Goal: Communication & Community: Ask a question

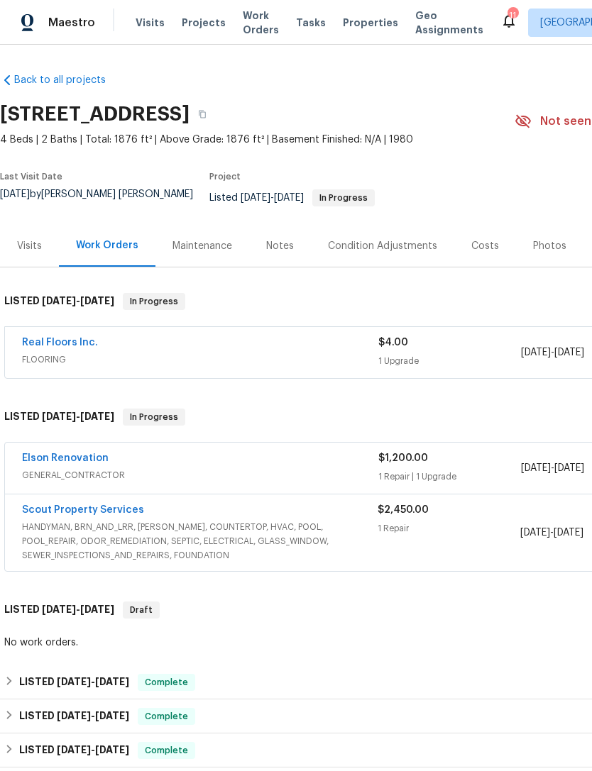
click at [121, 514] on link "Scout Property Services" at bounding box center [83, 510] width 122 height 10
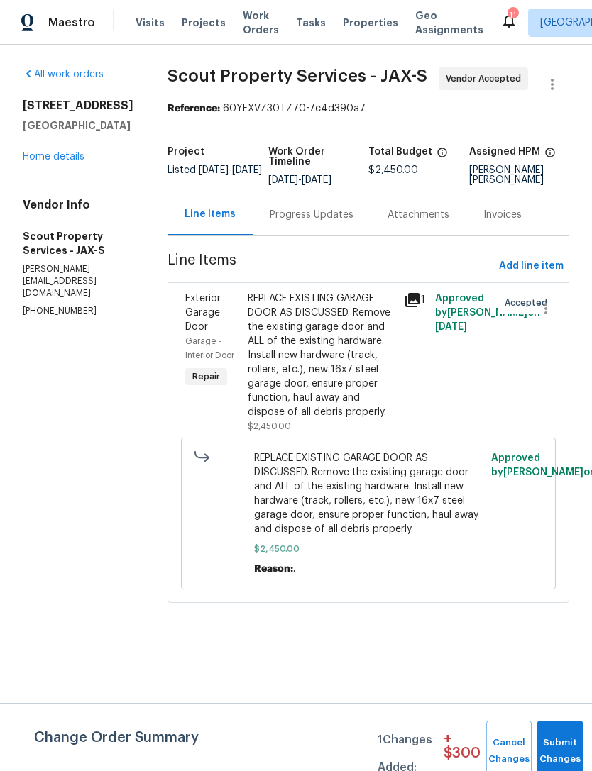
click at [270, 222] on div "Progress Updates" at bounding box center [312, 215] width 84 height 14
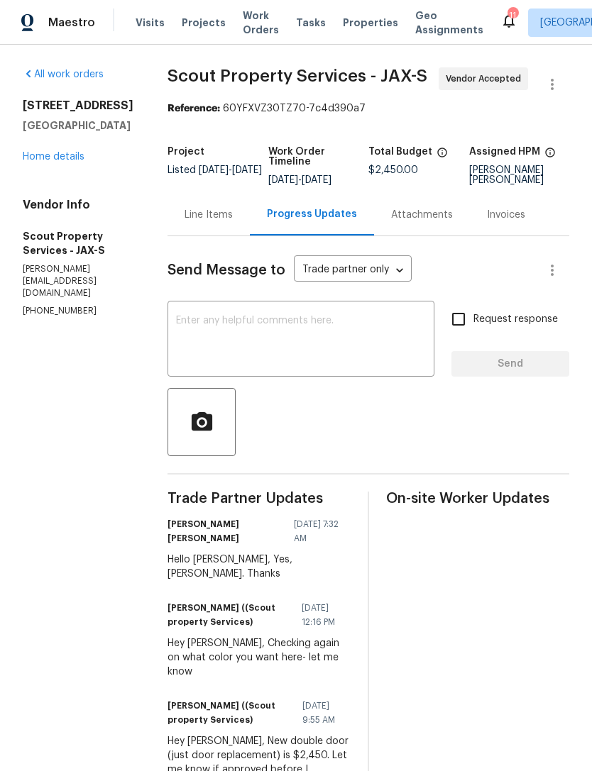
click at [339, 359] on textarea at bounding box center [301, 341] width 250 height 50
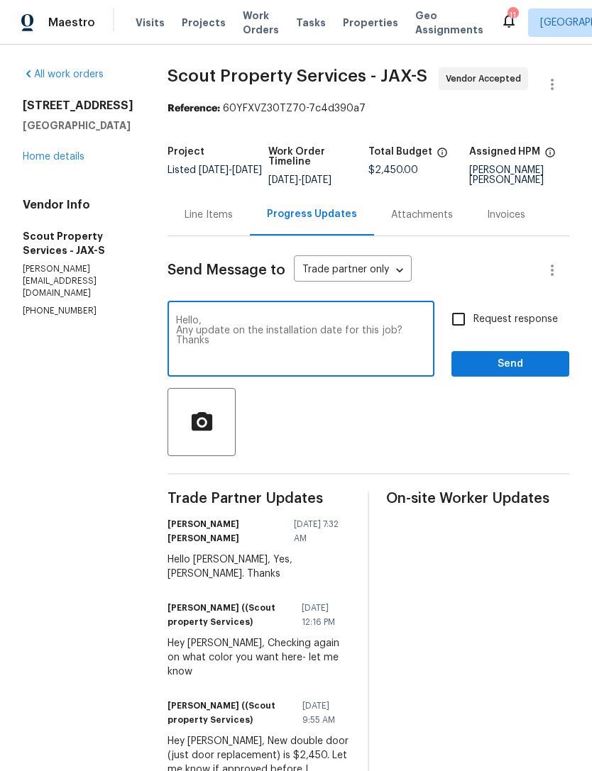
type textarea "Hello, Any update on the installation date for this job? Thanks"
click at [457, 334] on input "Request response" at bounding box center [459, 319] width 30 height 30
checkbox input "true"
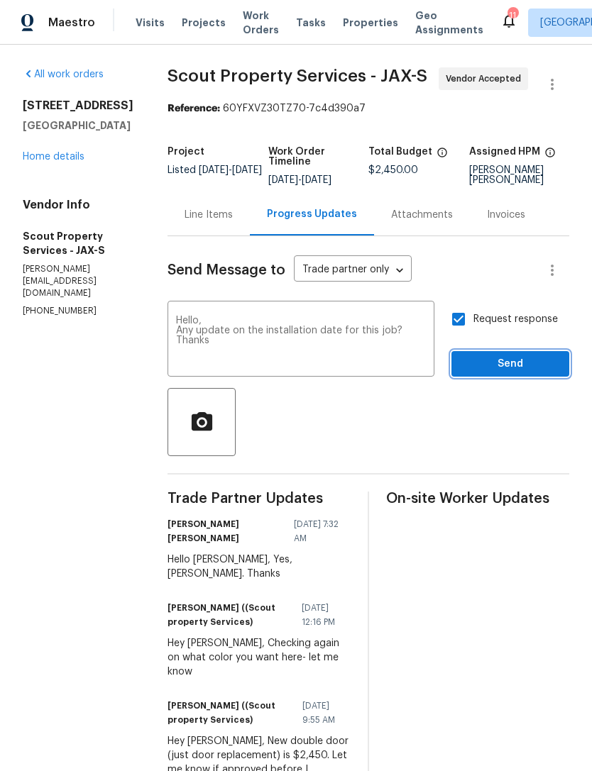
click at [505, 372] on span "Send" at bounding box center [510, 365] width 95 height 18
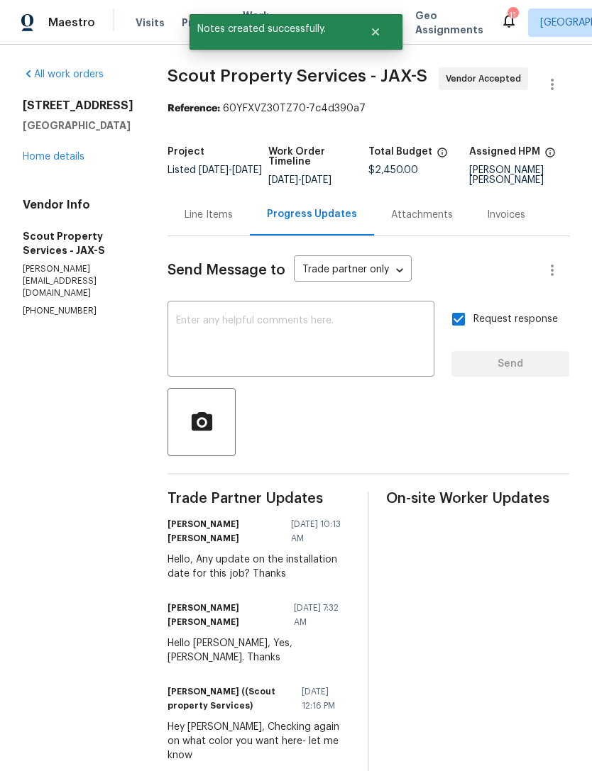
scroll to position [1, 0]
click at [65, 240] on div "All work orders [STREET_ADDRESS] Home details Vendor Info Scout Property Servic…" at bounding box center [78, 192] width 111 height 251
click at [65, 239] on div "All work orders [STREET_ADDRESS] Home details Vendor Info Scout Property Servic…" at bounding box center [78, 192] width 111 height 251
click at [45, 162] on link "Home details" at bounding box center [54, 157] width 62 height 10
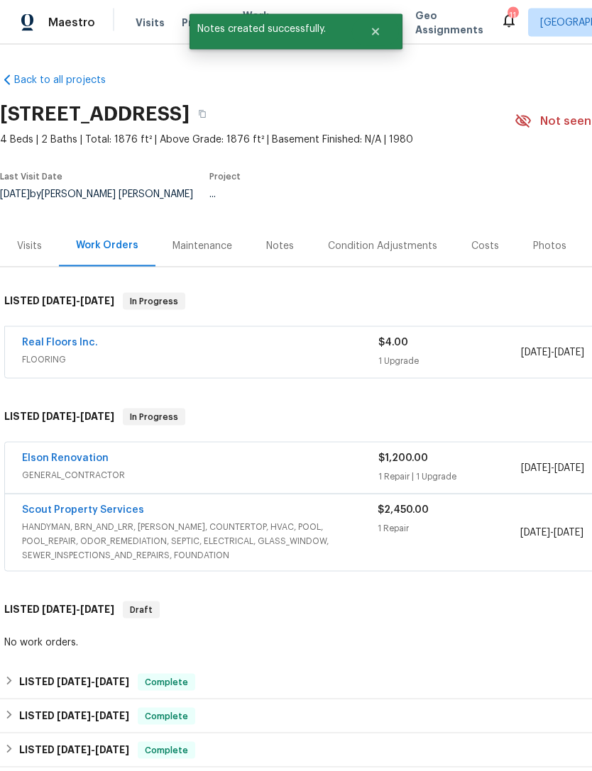
scroll to position [1, 0]
click at [50, 229] on div "Visits" at bounding box center [29, 246] width 59 height 42
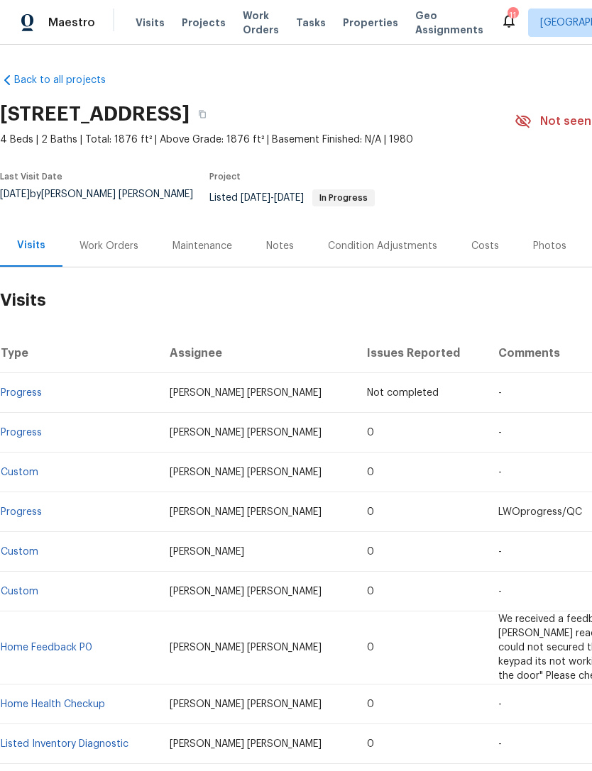
click at [87, 250] on div "Work Orders" at bounding box center [108, 246] width 59 height 14
